Goal: Task Accomplishment & Management: Complete application form

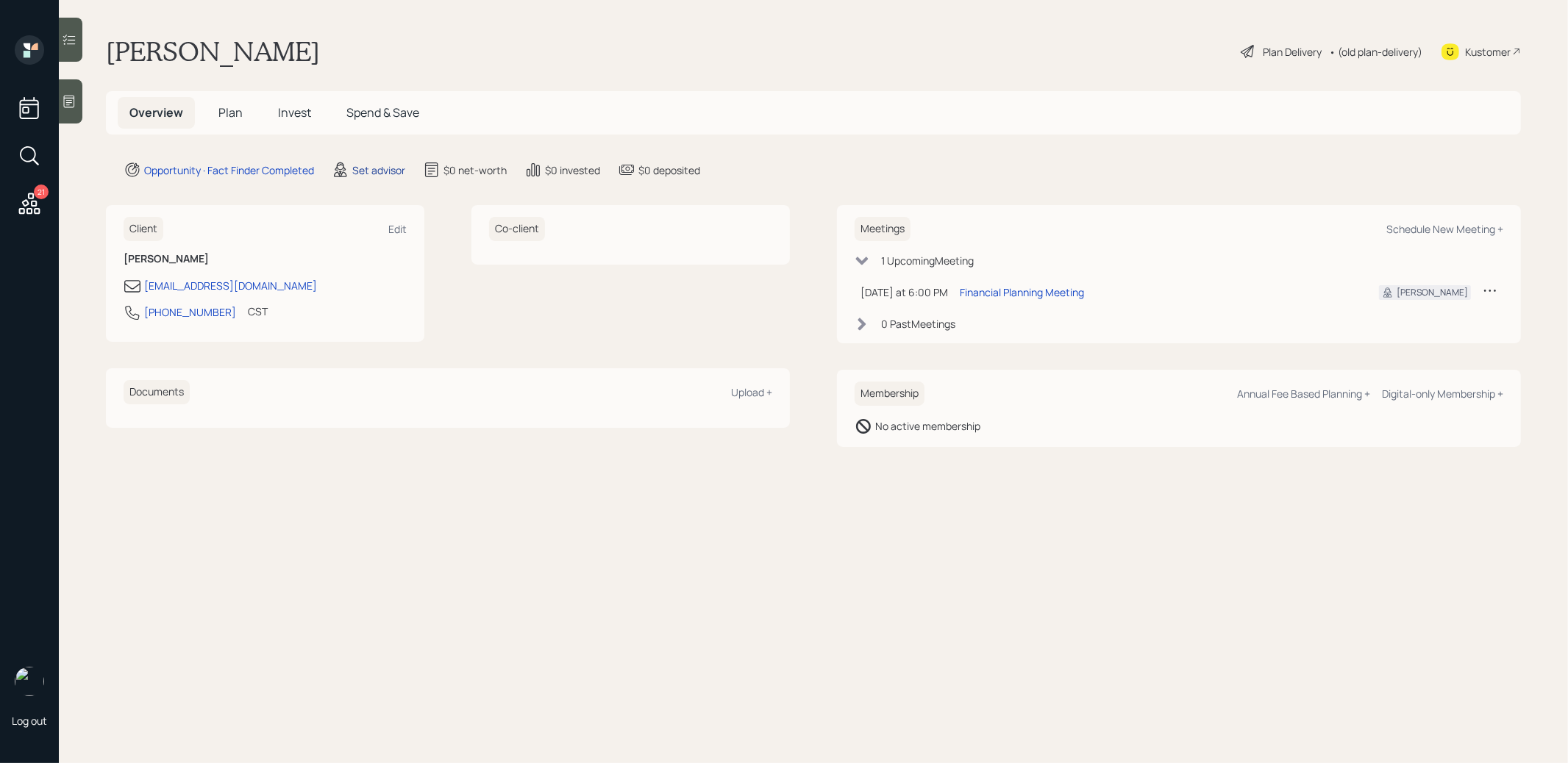
click at [386, 168] on div "Set advisor" at bounding box center [378, 170] width 53 height 16
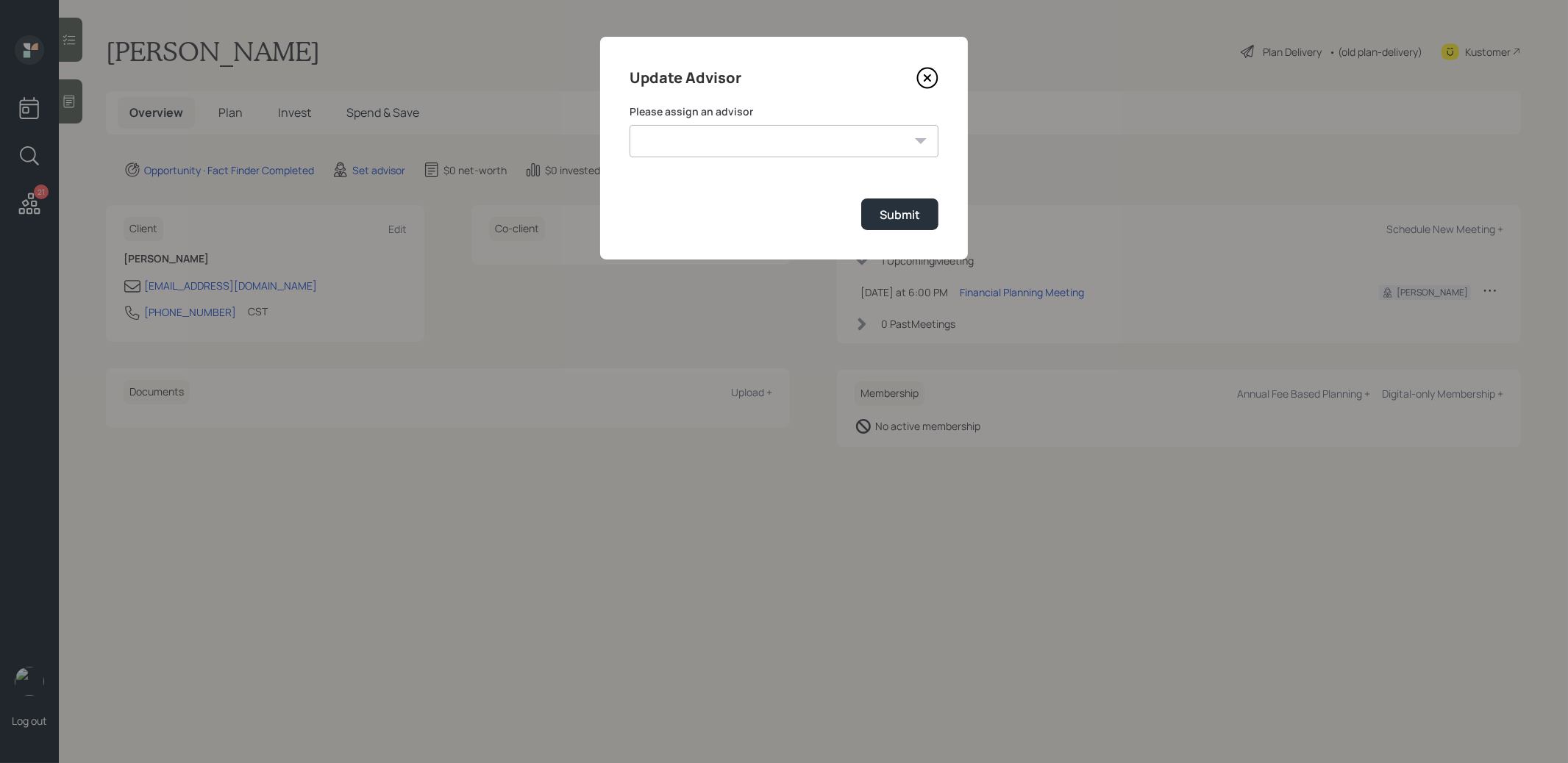
click at [794, 140] on select "[PERSON_NAME] [PERSON_NAME] [PERSON_NAME] [PERSON_NAME] End [PERSON_NAME] [PERS…" at bounding box center [784, 142] width 309 height 33
select select "8b79112e-3cfb-44f9-89e7-15267fe946c1"
click at [630, 125] on select "[PERSON_NAME] [PERSON_NAME] [PERSON_NAME] [PERSON_NAME] End [PERSON_NAME] [PERS…" at bounding box center [784, 142] width 309 height 33
click at [901, 210] on div "Submit" at bounding box center [899, 214] width 40 height 16
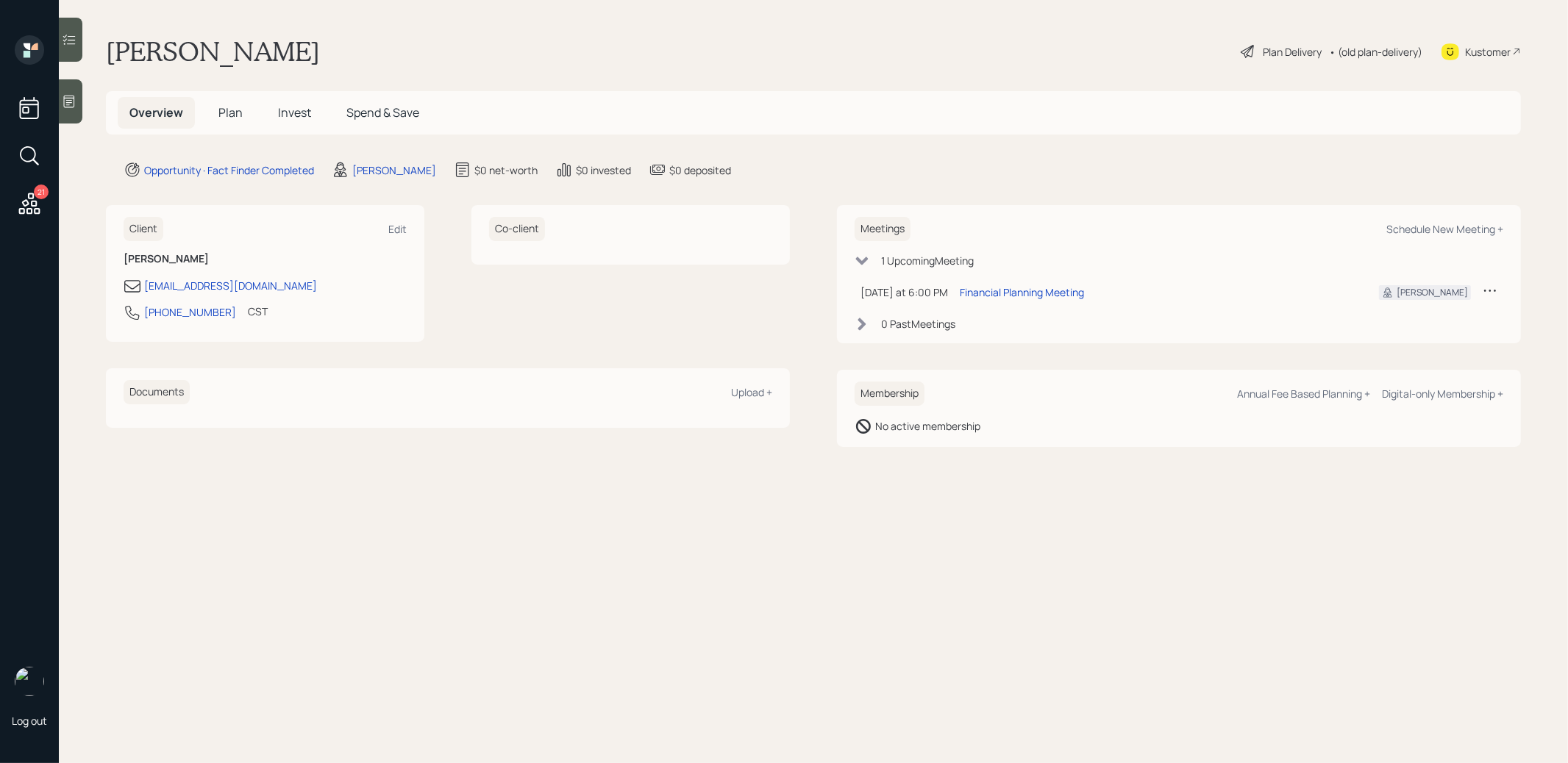
click at [72, 90] on div at bounding box center [70, 102] width 24 height 44
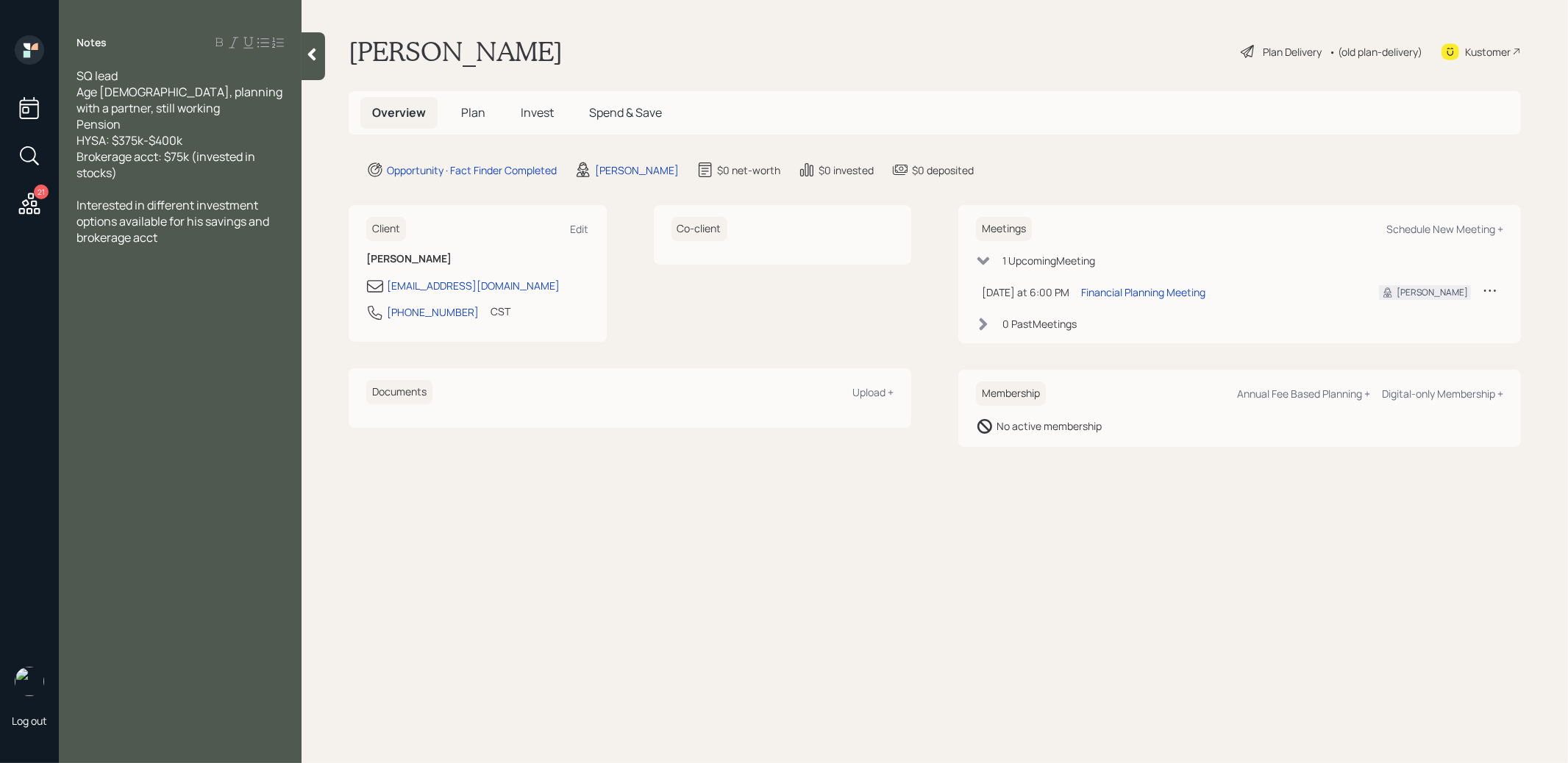
click at [474, 109] on span "Plan" at bounding box center [473, 113] width 25 height 16
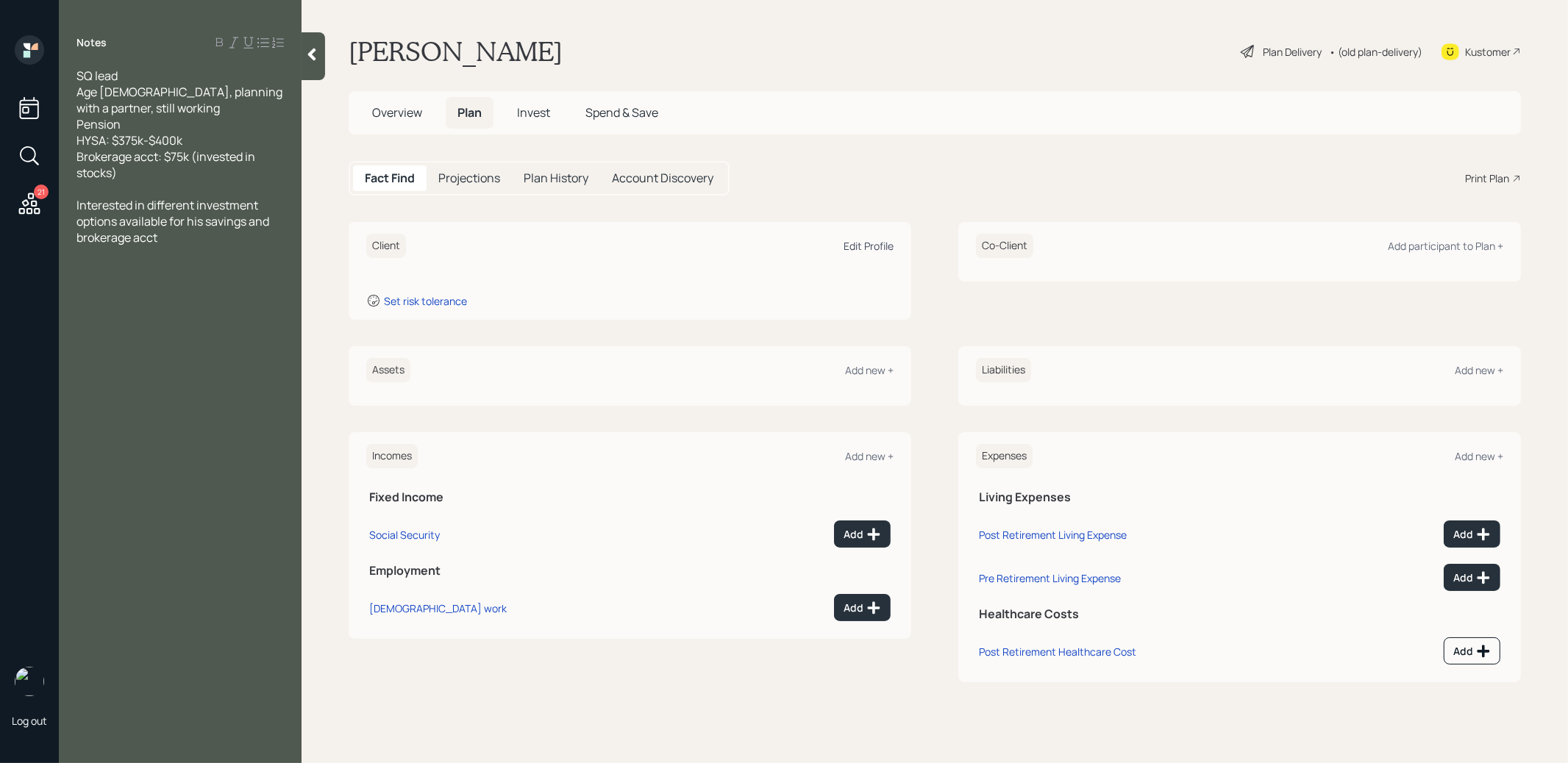
click at [863, 243] on div "Edit Profile" at bounding box center [868, 246] width 50 height 14
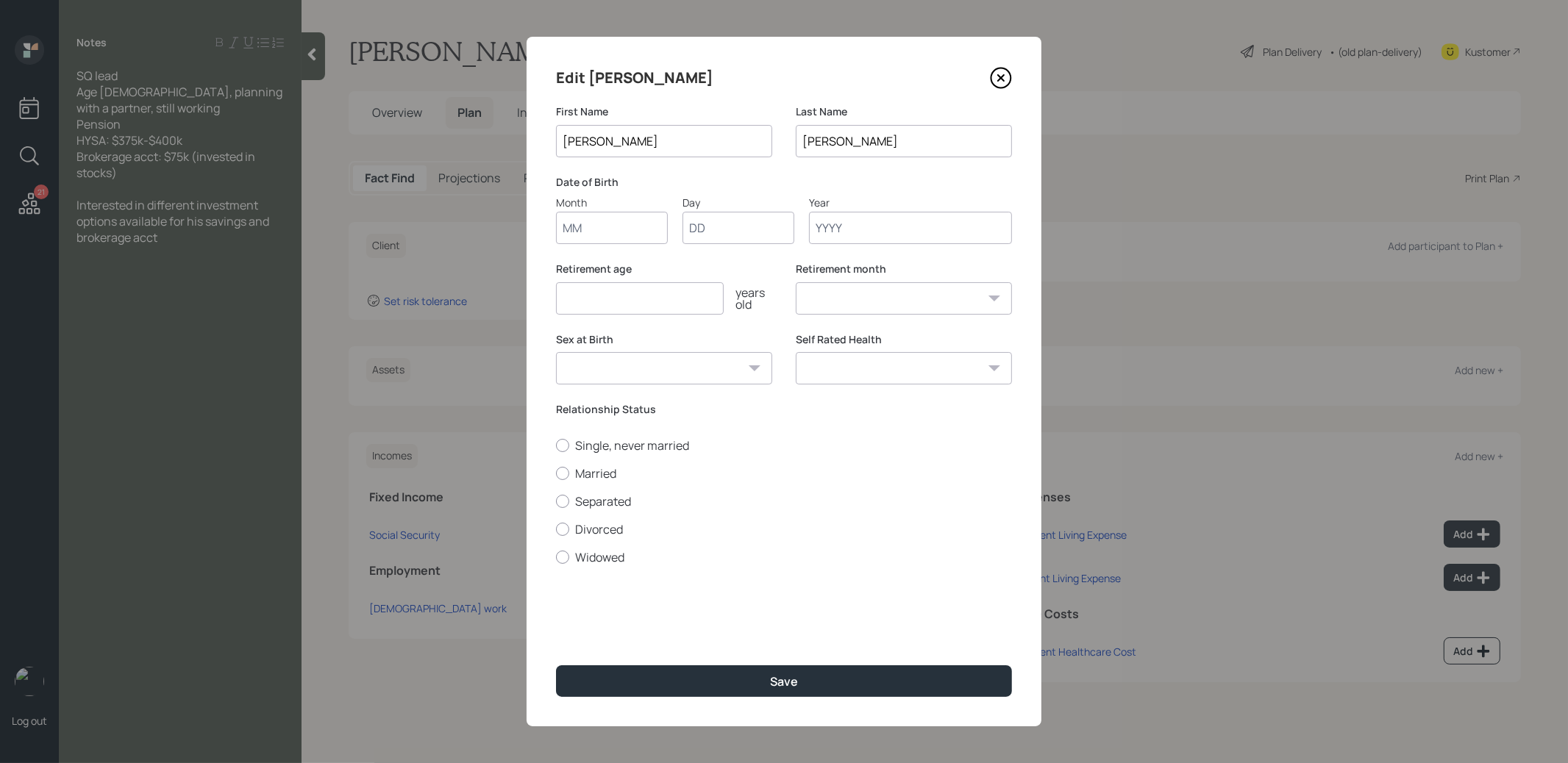
click at [626, 223] on input "Month" at bounding box center [612, 228] width 112 height 33
type input "01"
type input "1970"
select select "1"
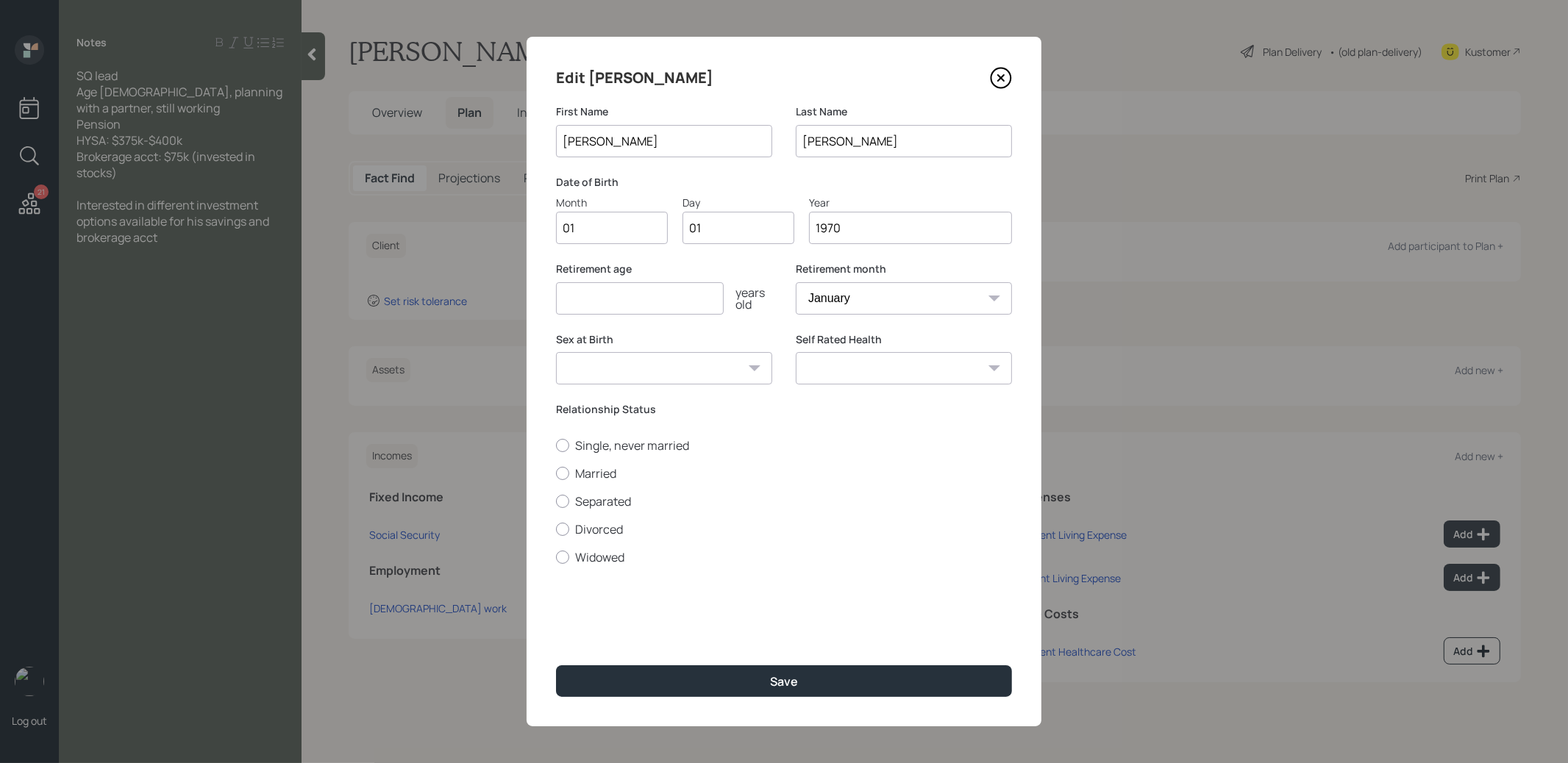
type input "1970"
click at [587, 304] on input "number" at bounding box center [639, 299] width 168 height 33
type input "67"
click at [752, 682] on button "Save" at bounding box center [784, 681] width 456 height 32
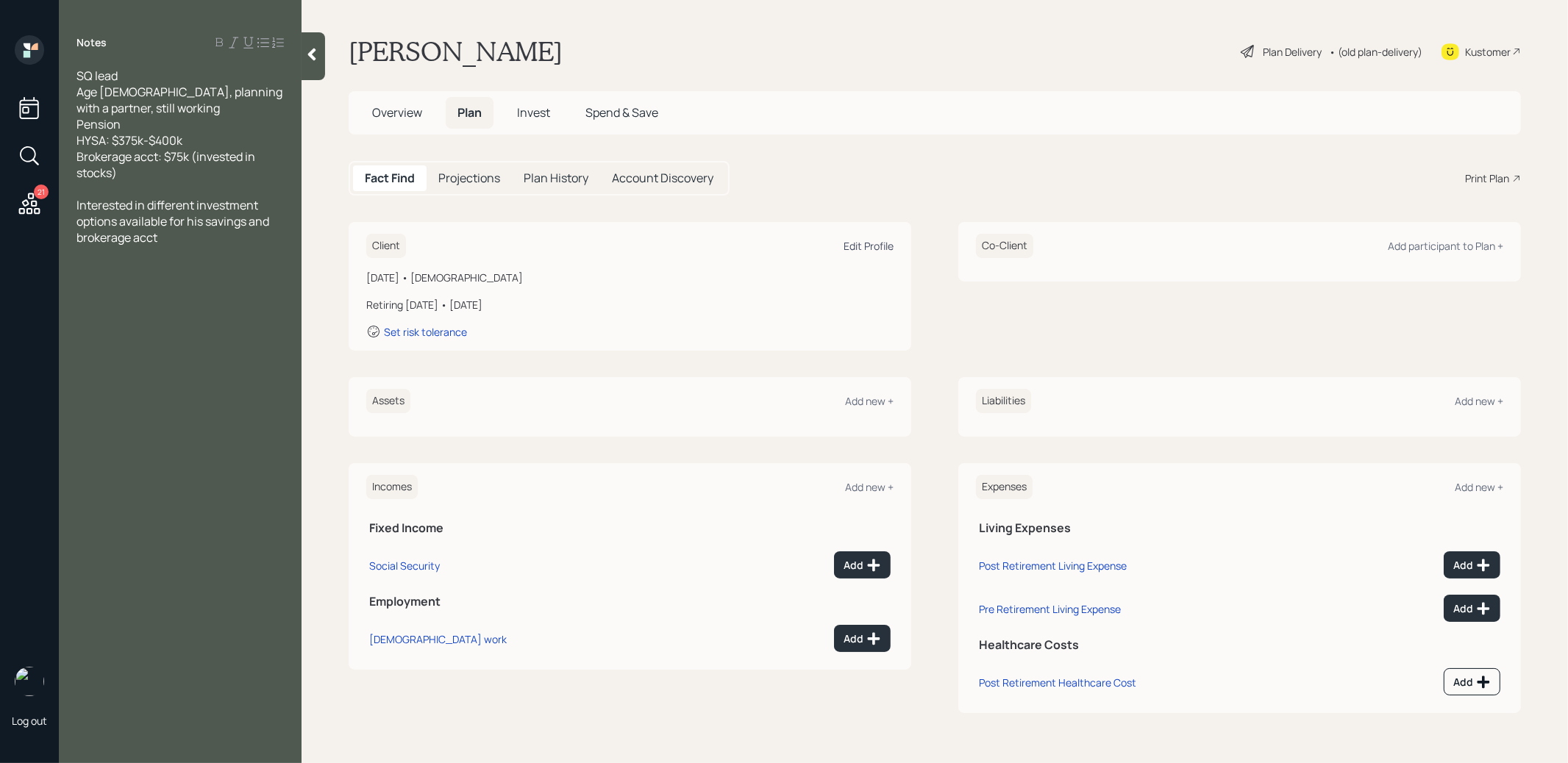
click at [871, 242] on div "Edit Profile" at bounding box center [868, 246] width 50 height 14
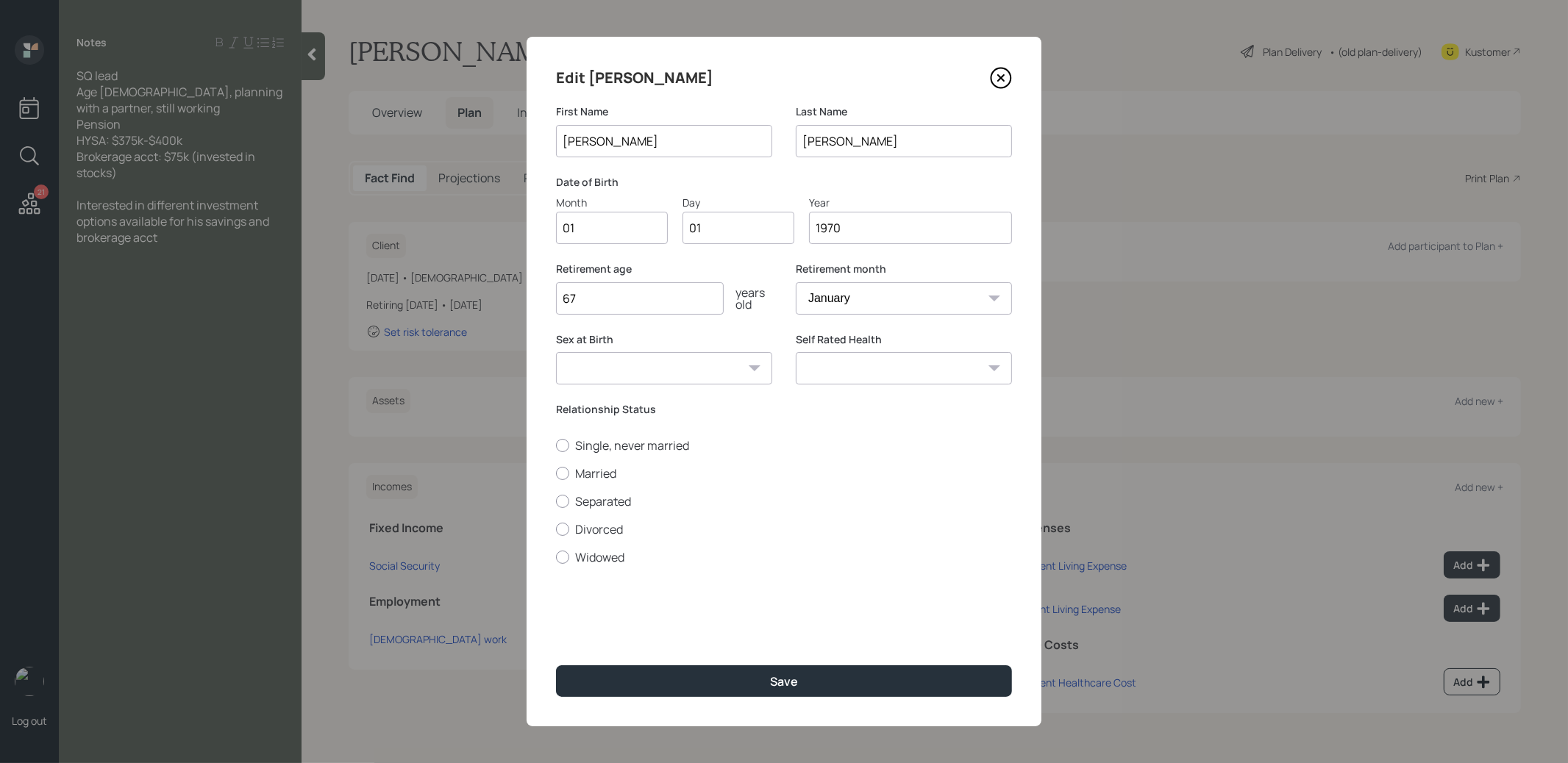
click at [850, 228] on input "1970" at bounding box center [911, 228] width 203 height 33
type input "1974"
click at [768, 679] on button "Save" at bounding box center [784, 681] width 456 height 32
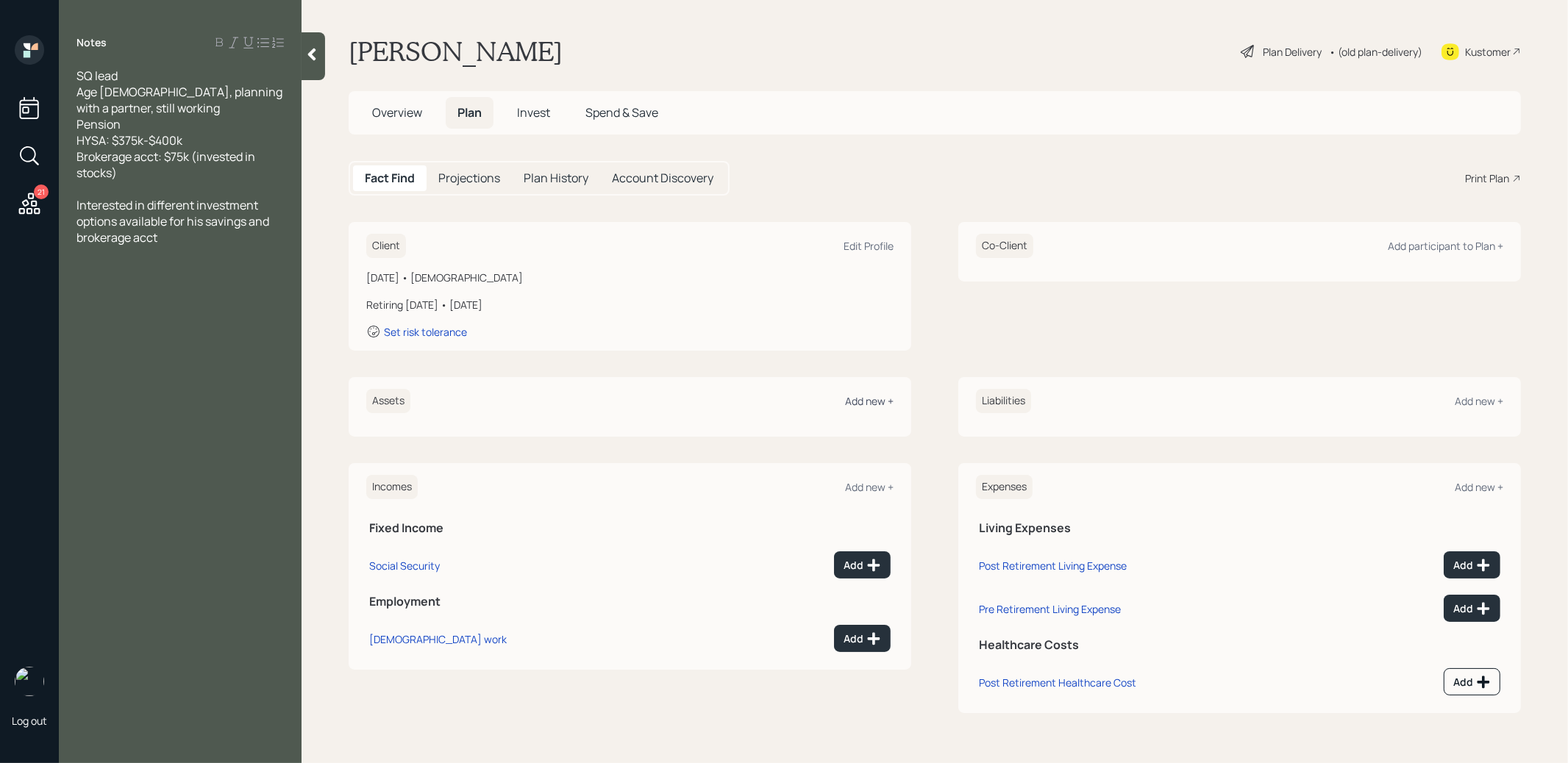
click at [861, 403] on div "Add new +" at bounding box center [869, 401] width 48 height 14
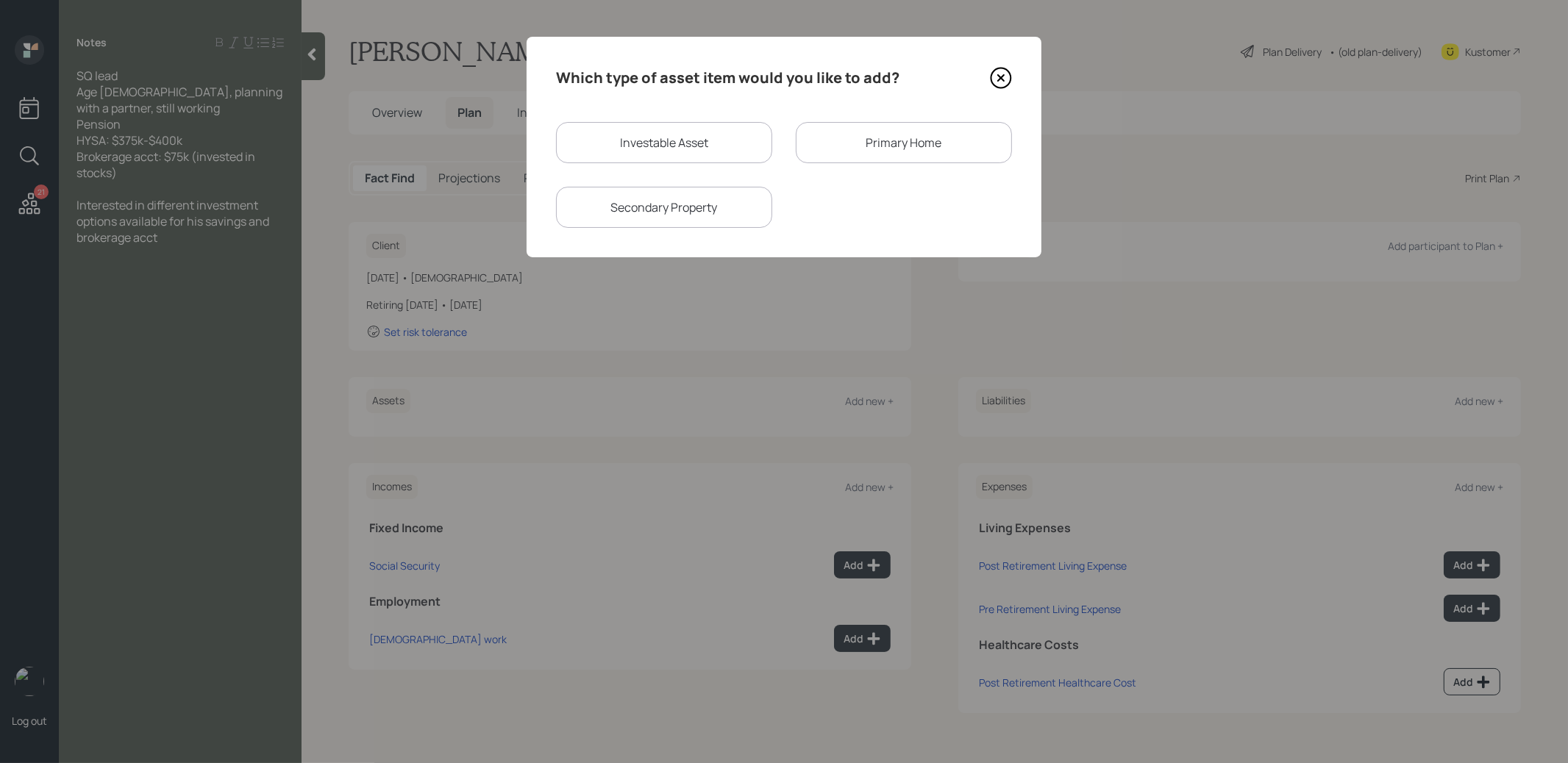
click at [736, 151] on div "Investable Asset" at bounding box center [664, 142] width 216 height 41
select select "taxable"
select select "balanced"
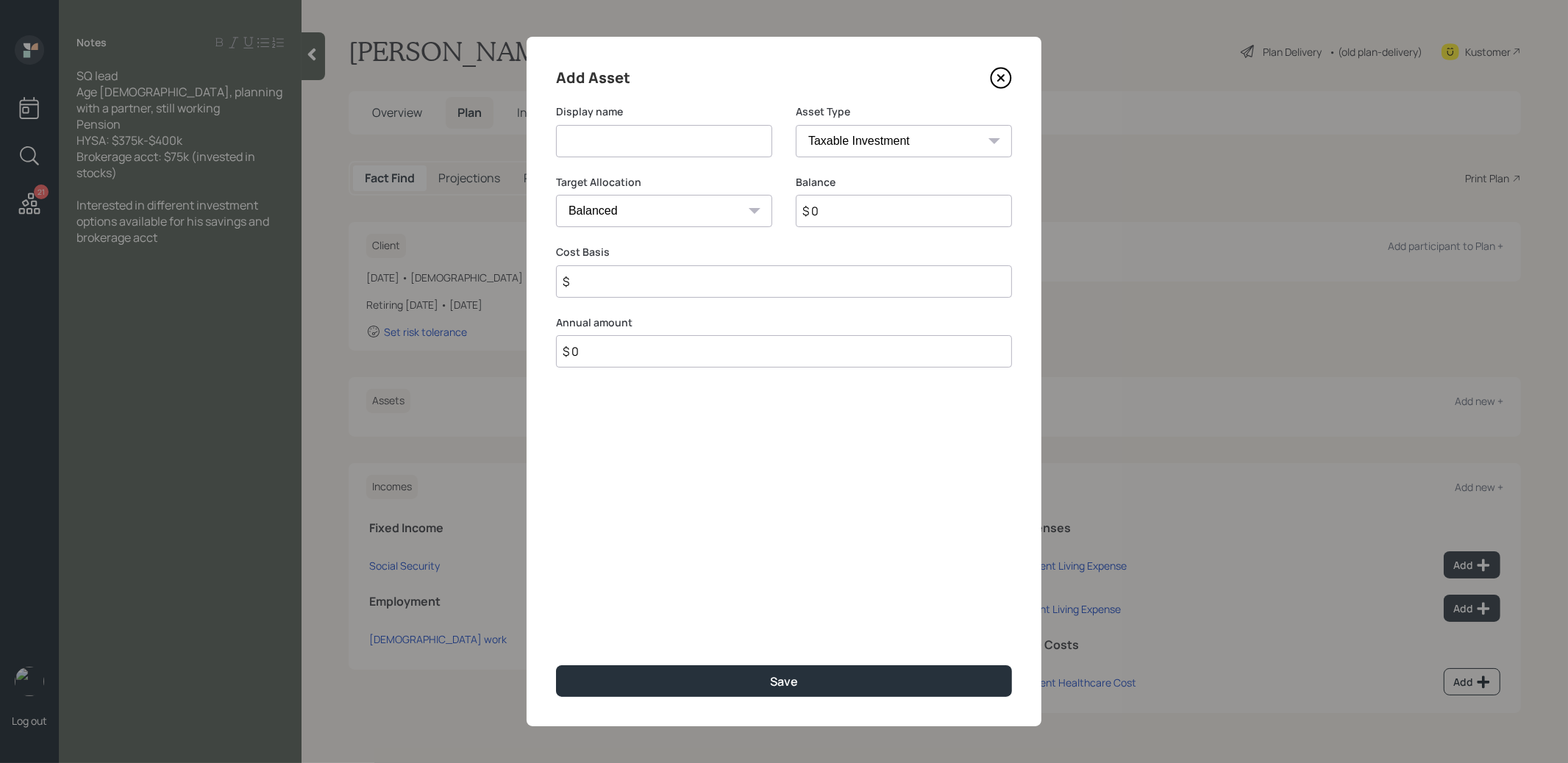
click at [722, 142] on input at bounding box center [664, 142] width 216 height 33
type input "Cash"
click at [888, 223] on input "$ 0" at bounding box center [904, 211] width 216 height 33
type input "$ 400,000"
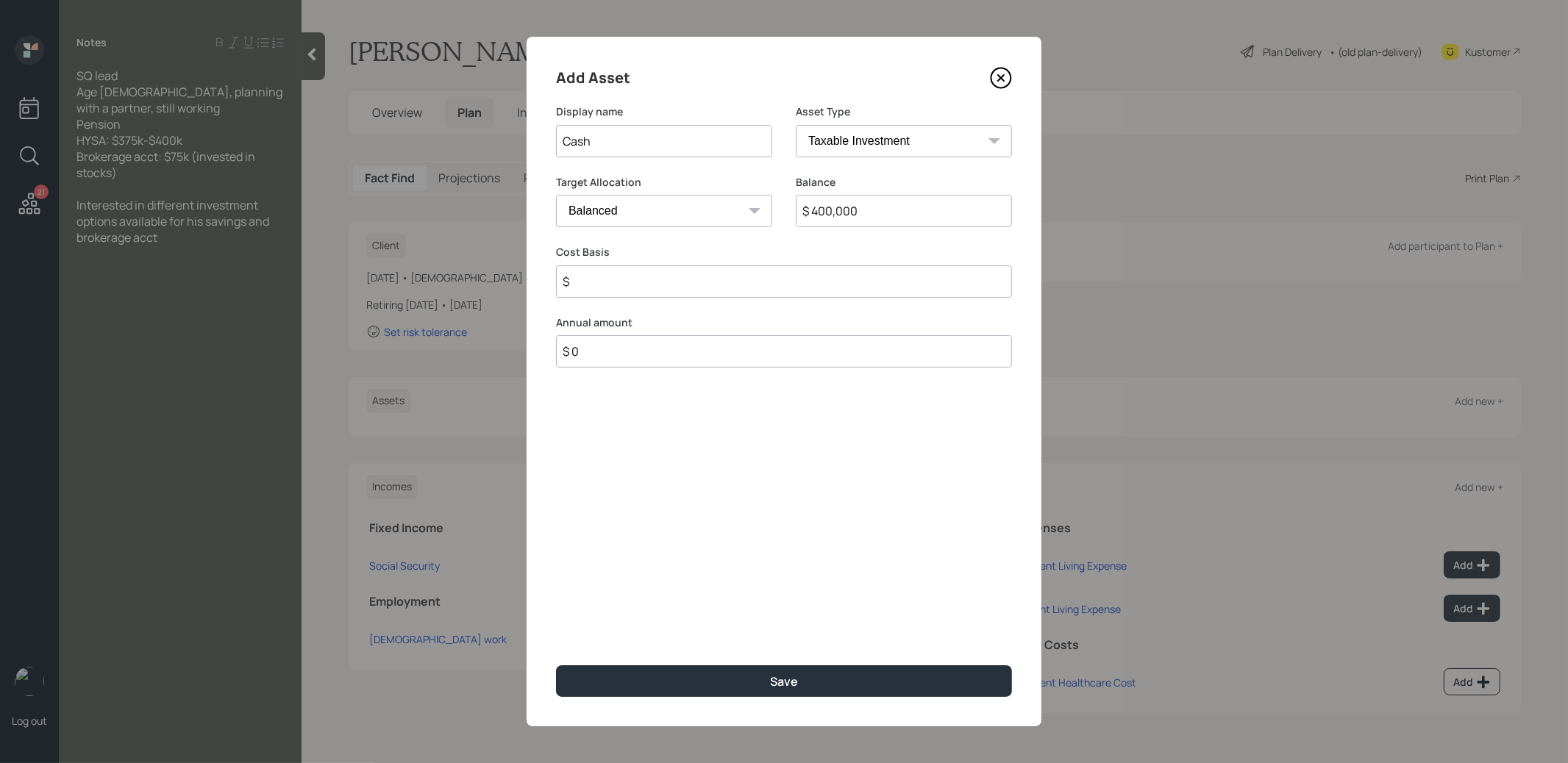
click at [721, 215] on select "Cash Conservative Balanced Aggressive" at bounding box center [664, 211] width 216 height 33
select select "uninvested"
click at [556, 195] on select "Cash Conservative Balanced Aggressive" at bounding box center [664, 211] width 216 height 33
click at [682, 287] on input "$" at bounding box center [784, 282] width 456 height 33
type input "$ 400,000"
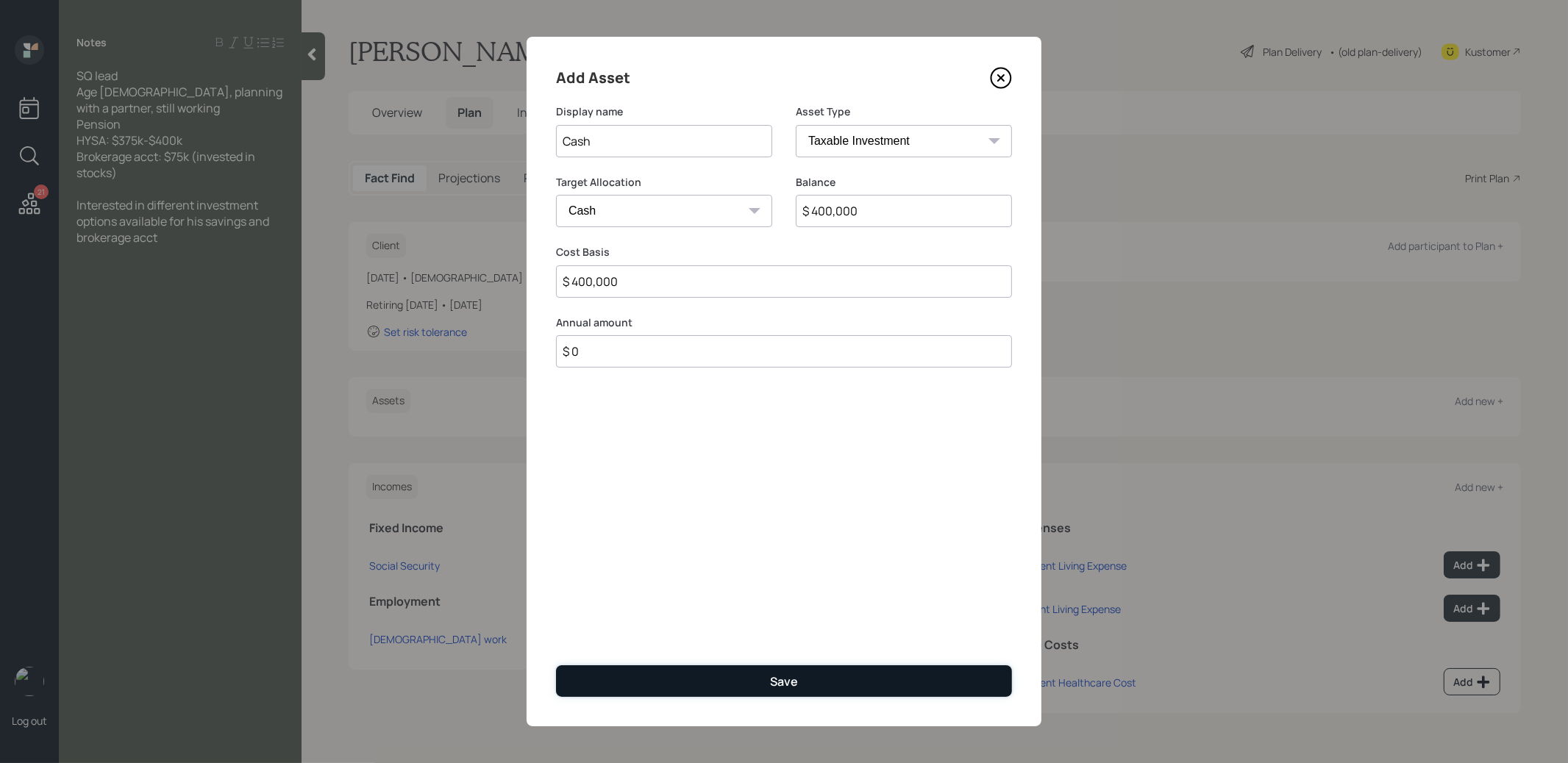
click at [749, 683] on button "Save" at bounding box center [784, 681] width 456 height 32
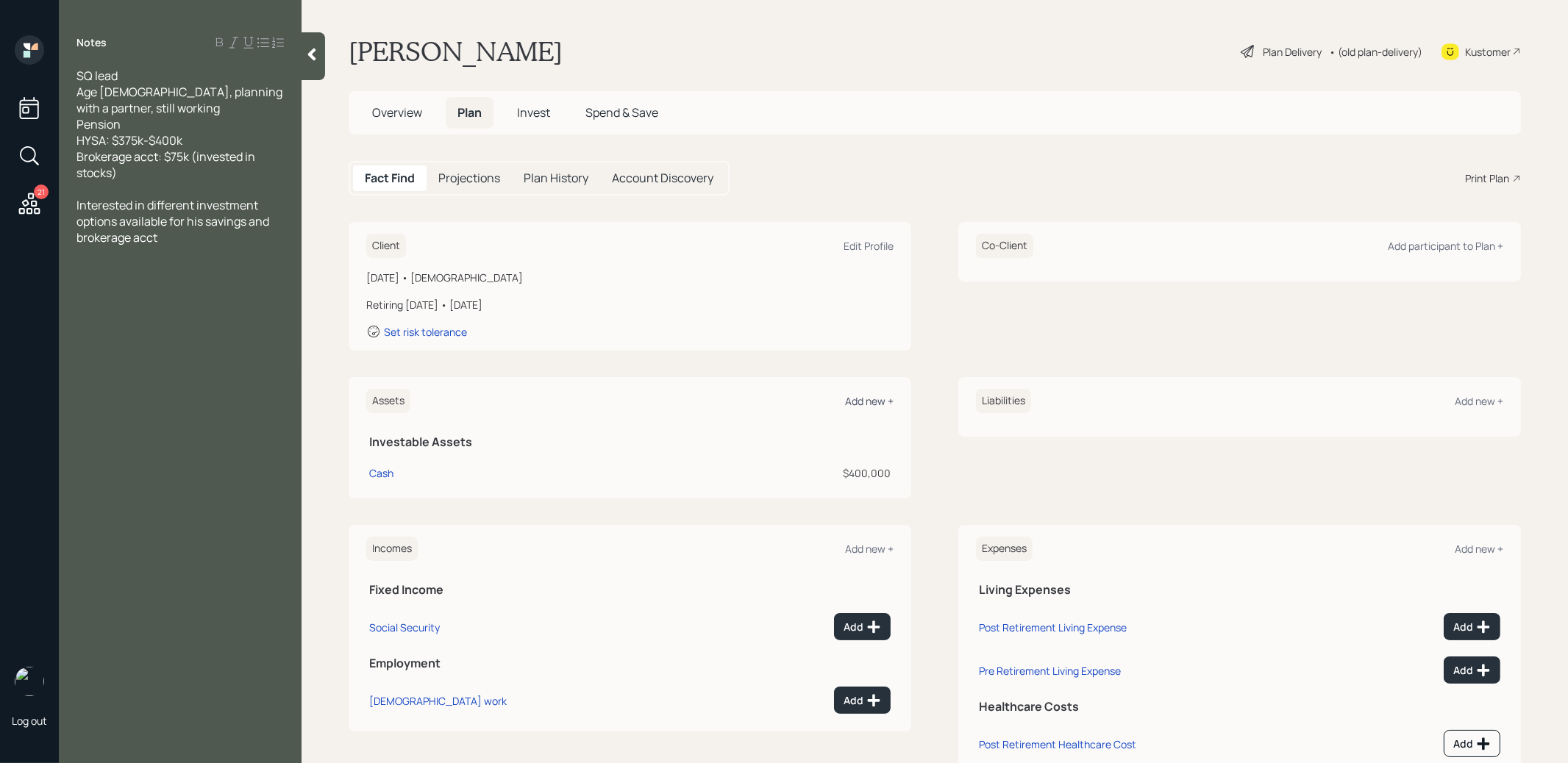
click at [863, 405] on div "Add new +" at bounding box center [869, 401] width 48 height 14
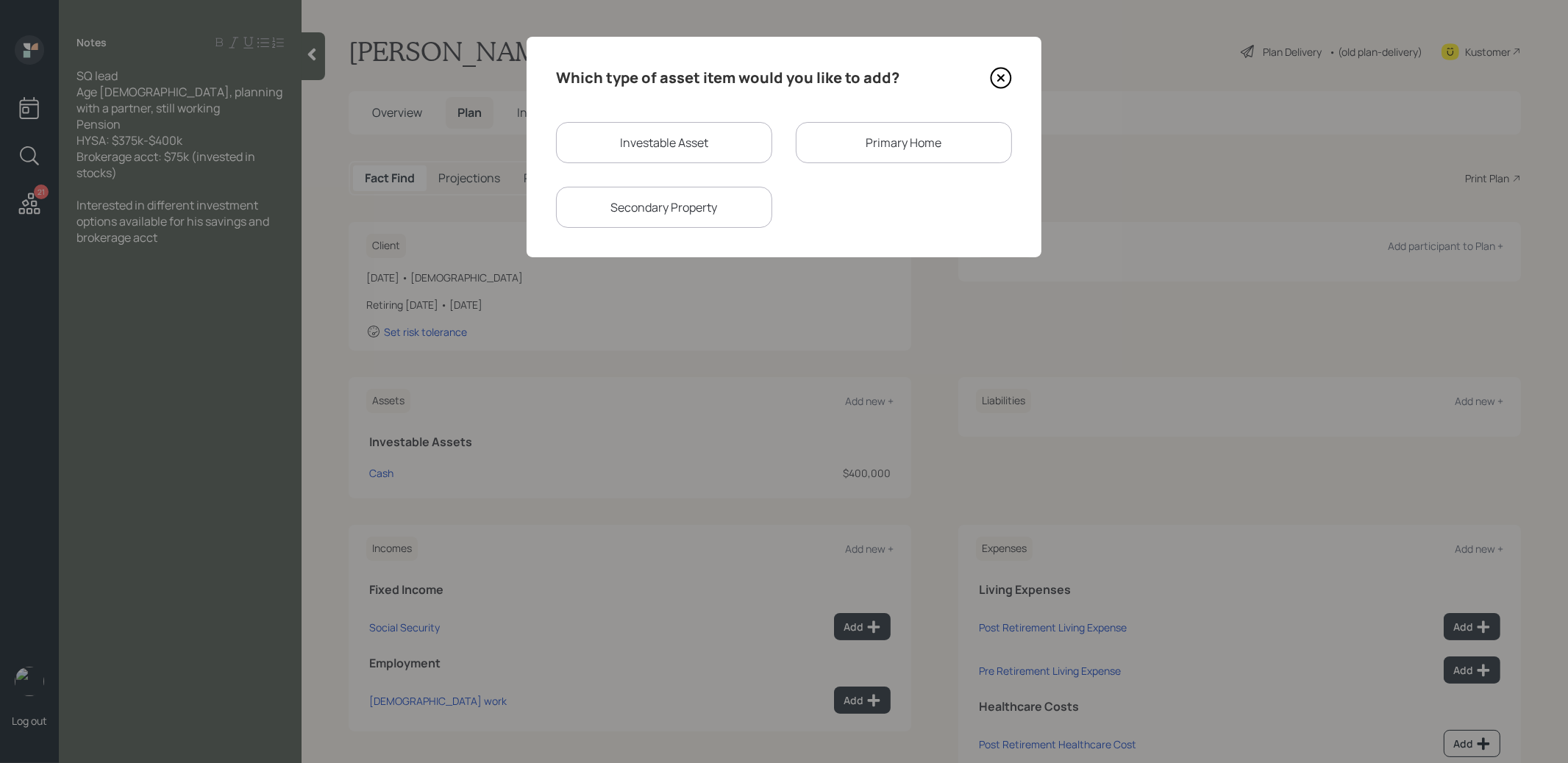
click at [716, 147] on div "Investable Asset" at bounding box center [664, 142] width 216 height 41
select select "taxable"
select select "balanced"
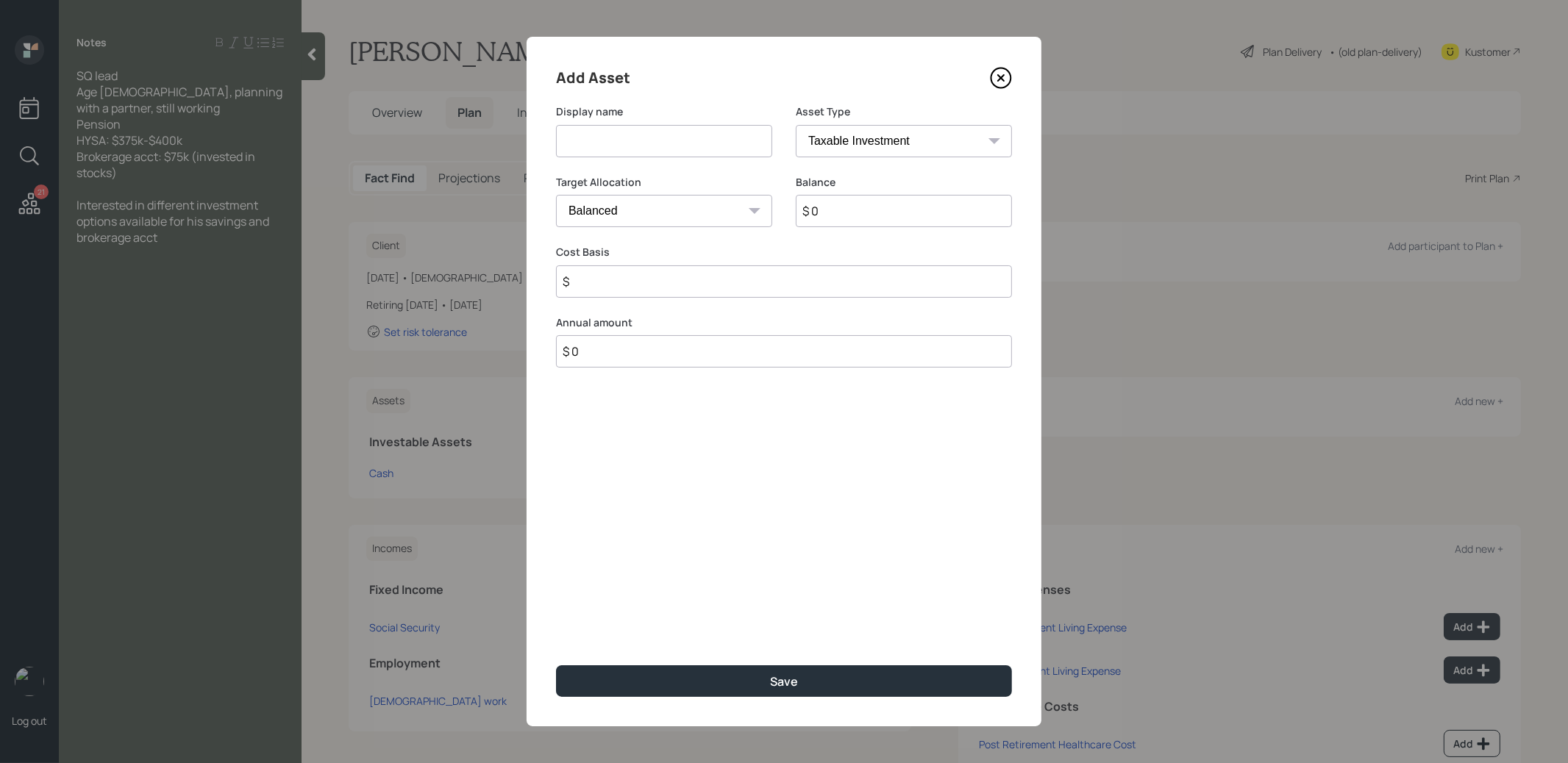
click at [699, 153] on input at bounding box center [664, 142] width 216 height 33
type input "Brokerage"
click at [866, 210] on input "$ 0" at bounding box center [904, 211] width 216 height 33
type input "$ 75,000"
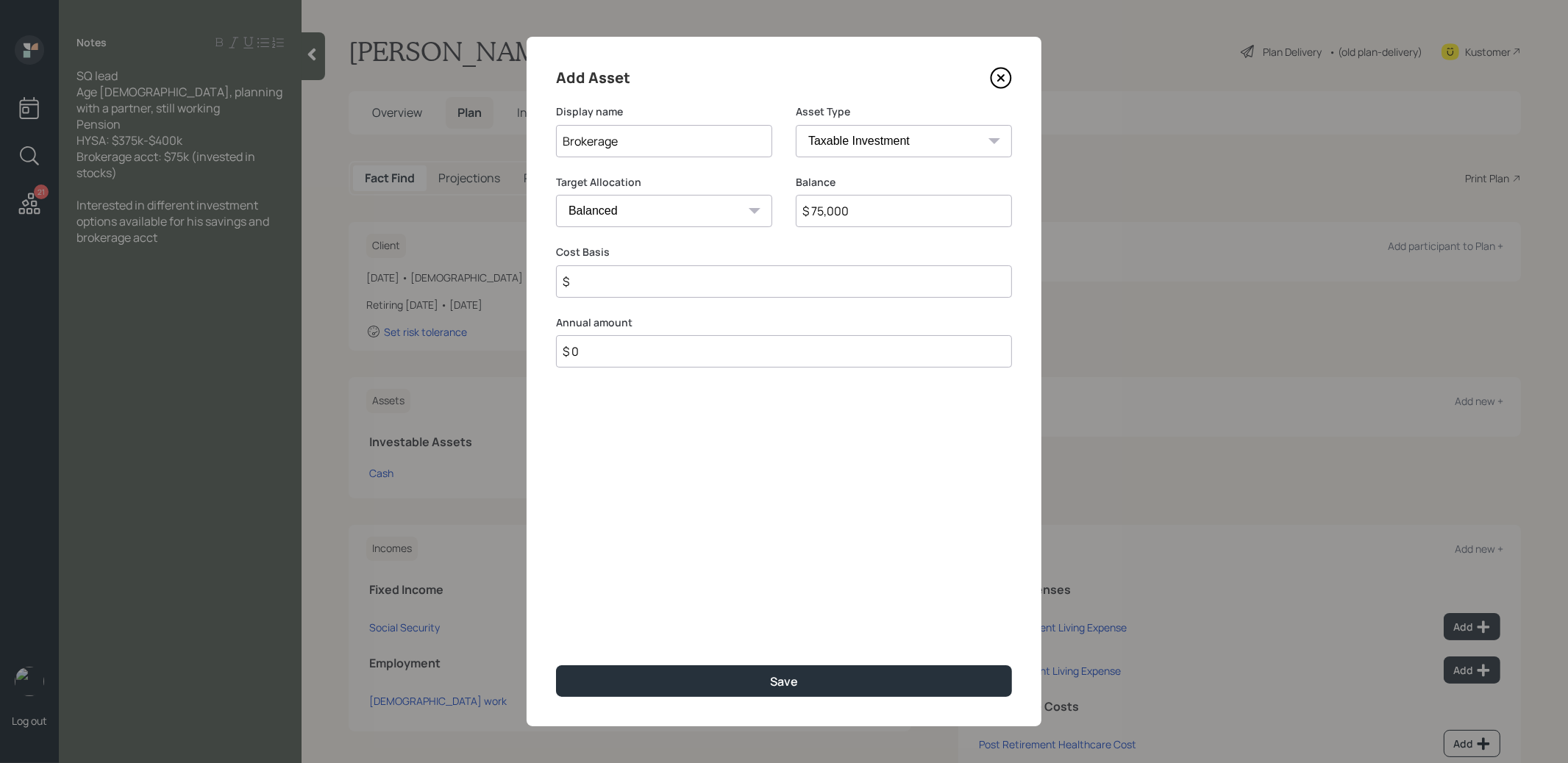
click at [759, 286] on input "$" at bounding box center [784, 282] width 456 height 33
type input "$ 25,000"
click at [861, 676] on button "Save" at bounding box center [784, 681] width 456 height 32
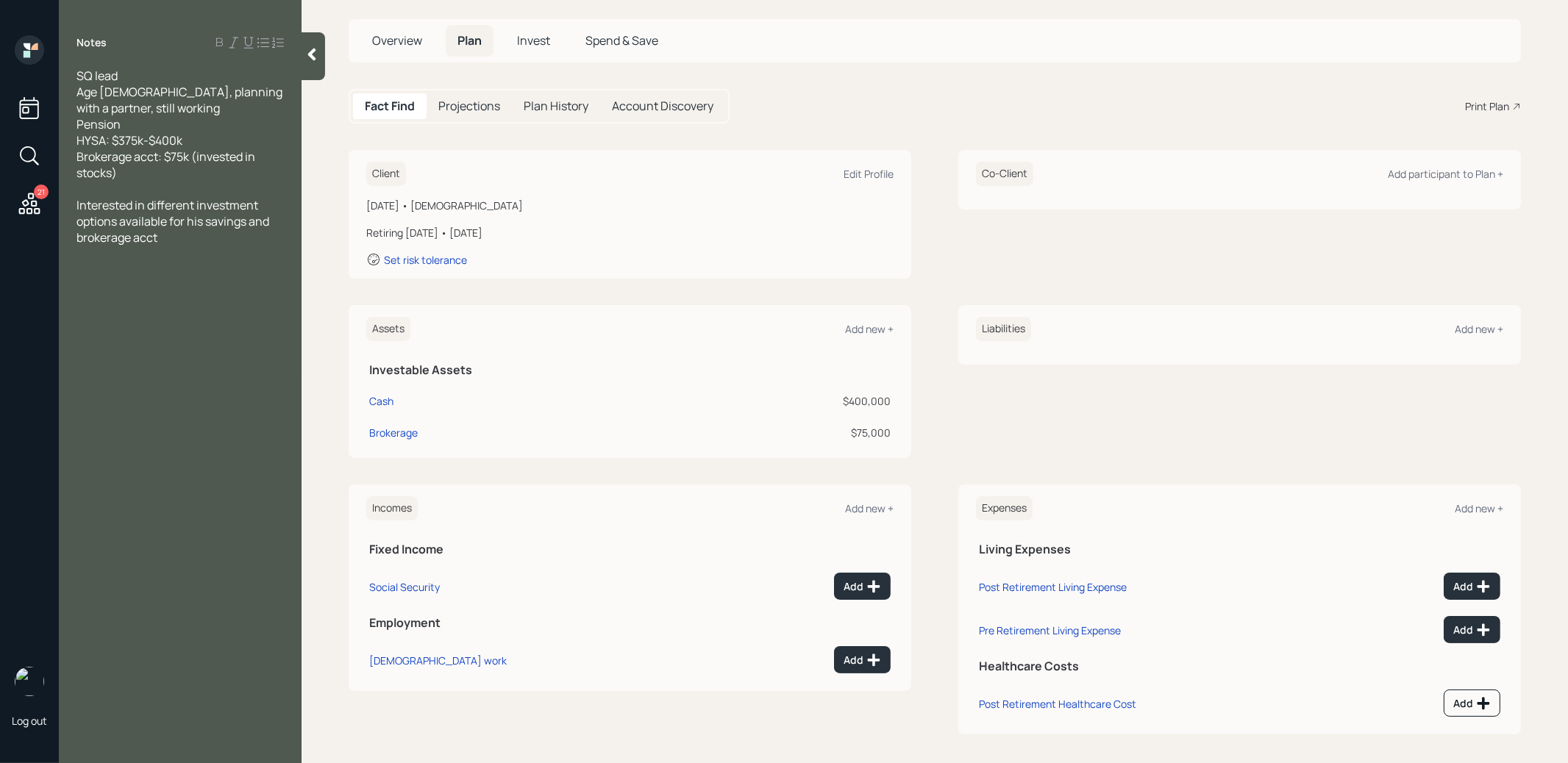
scroll to position [76, 0]
